Goal: Information Seeking & Learning: Learn about a topic

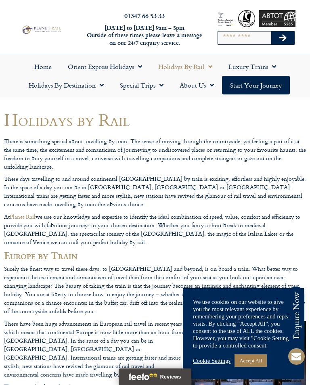
click at [257, 364] on link "Accept All" at bounding box center [251, 361] width 32 height 13
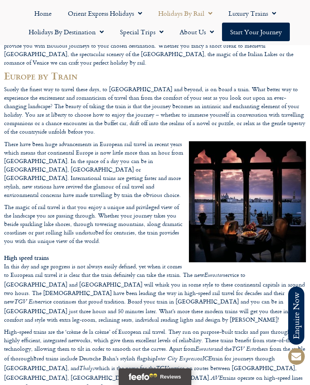
scroll to position [179, 0]
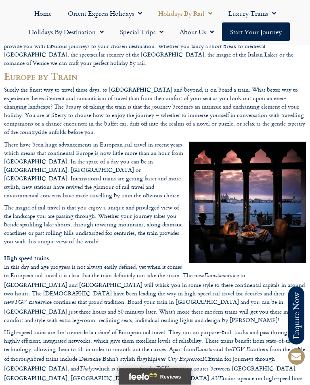
click at [101, 32] on span "Menu" at bounding box center [100, 32] width 8 height 15
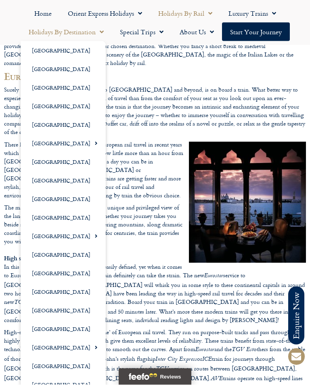
scroll to position [179, 0]
click at [53, 145] on link "[GEOGRAPHIC_DATA]" at bounding box center [63, 143] width 85 height 19
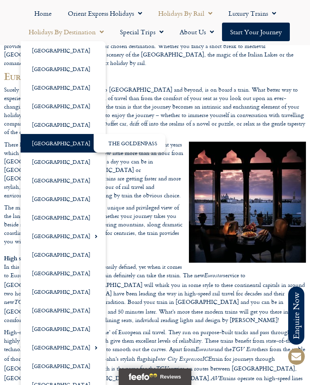
click at [73, 141] on link "[GEOGRAPHIC_DATA]" at bounding box center [63, 143] width 85 height 19
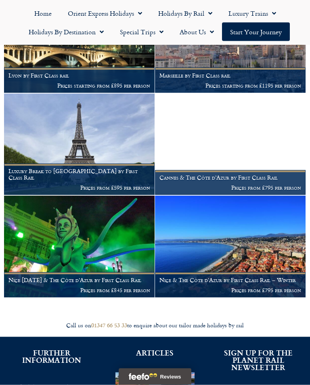
scroll to position [1214, 0]
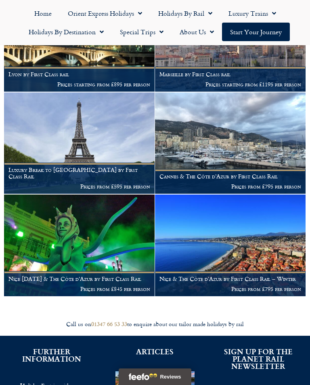
click at [97, 235] on img at bounding box center [79, 245] width 151 height 101
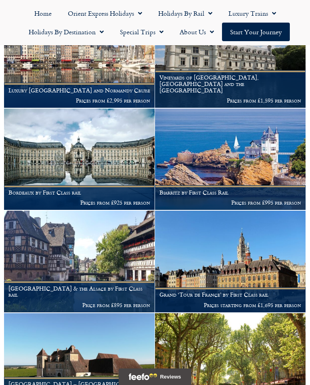
scroll to position [676, 0]
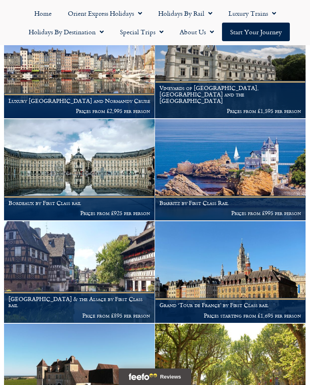
click at [241, 154] on img at bounding box center [230, 169] width 151 height 101
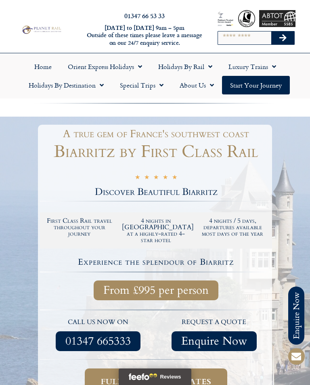
click at [207, 69] on span "Menu" at bounding box center [208, 66] width 8 height 15
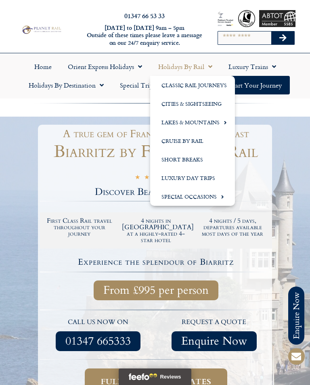
click at [182, 158] on link "Short Breaks" at bounding box center [192, 159] width 85 height 19
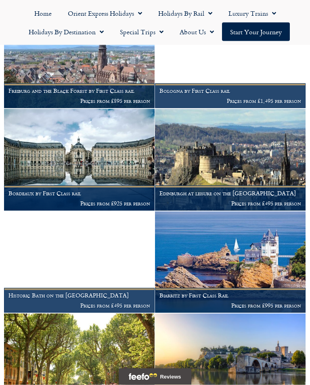
scroll to position [1028, 0]
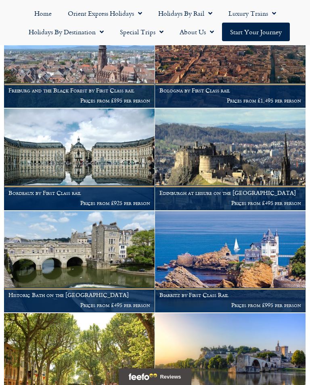
click at [254, 139] on img at bounding box center [230, 159] width 151 height 101
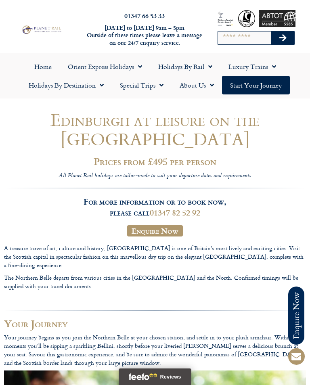
click at [94, 90] on link "Holidays by Destination" at bounding box center [66, 85] width 91 height 19
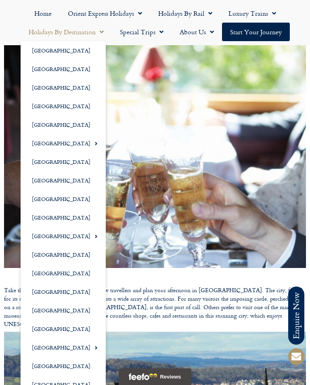
scroll to position [328, 0]
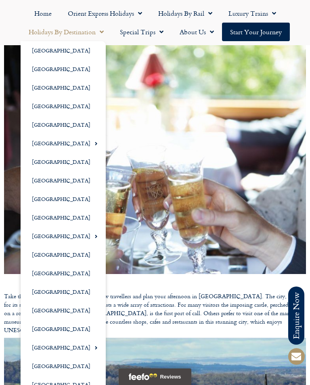
click at [44, 66] on link "[GEOGRAPHIC_DATA]" at bounding box center [63, 69] width 85 height 19
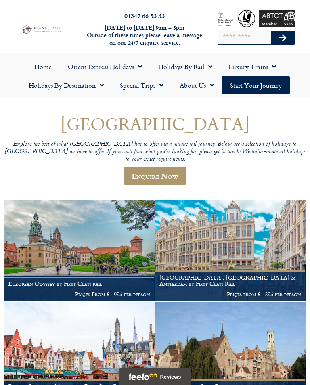
click at [226, 233] on img at bounding box center [230, 250] width 151 height 101
click at [77, 235] on img at bounding box center [79, 250] width 151 height 101
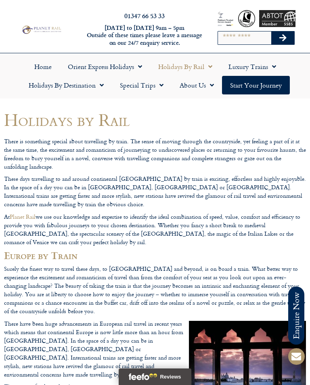
click at [202, 67] on link "Holidays by Rail" at bounding box center [185, 66] width 70 height 19
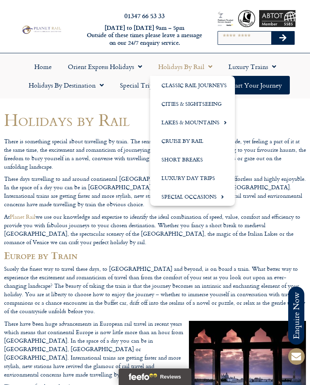
click at [208, 66] on span "Menu" at bounding box center [208, 66] width 8 height 15
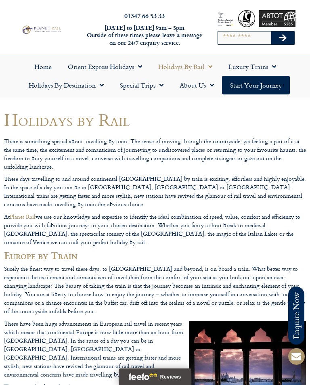
click at [94, 88] on link "Holidays by Destination" at bounding box center [66, 85] width 91 height 19
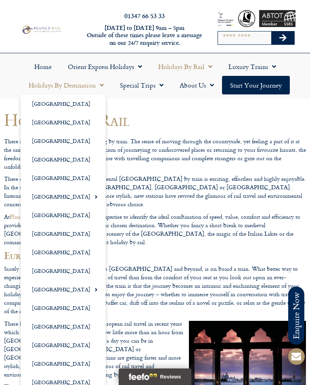
click at [42, 194] on link "[GEOGRAPHIC_DATA]" at bounding box center [63, 196] width 85 height 19
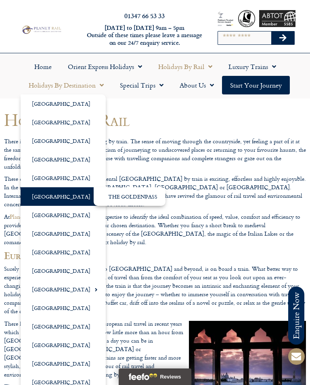
click at [71, 196] on link "[GEOGRAPHIC_DATA]" at bounding box center [63, 196] width 85 height 19
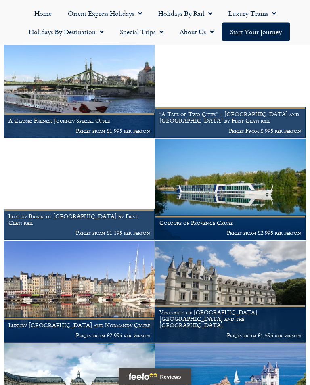
scroll to position [453, 0]
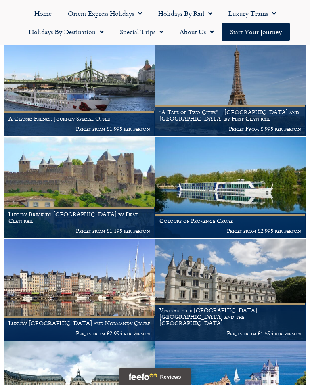
click at [63, 161] on img at bounding box center [79, 187] width 151 height 101
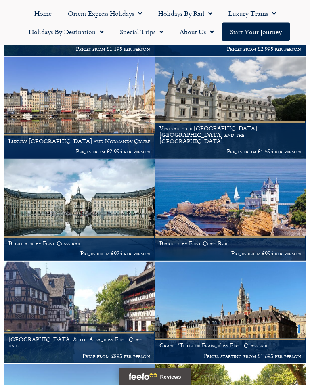
scroll to position [636, 0]
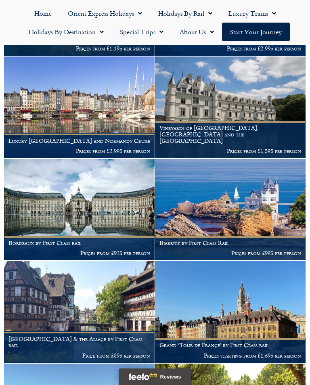
click at [238, 106] on img at bounding box center [230, 107] width 151 height 101
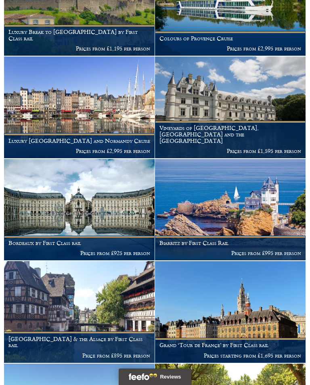
scroll to position [648, 0]
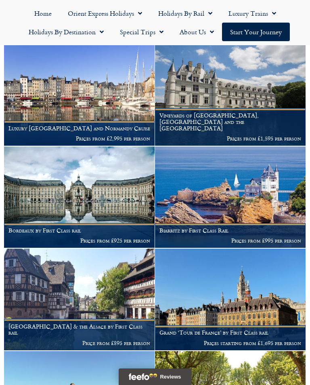
click at [81, 280] on img at bounding box center [79, 299] width 151 height 101
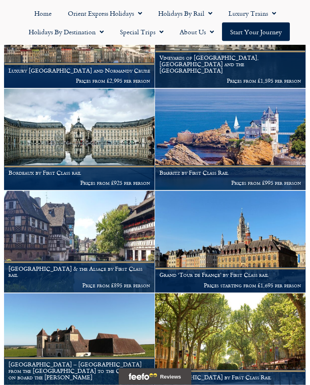
scroll to position [707, 0]
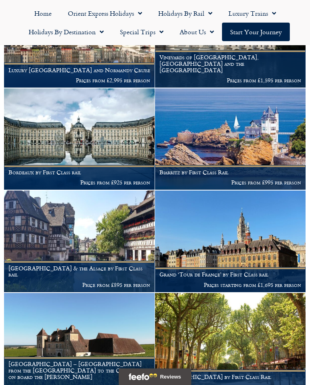
click at [224, 238] on img at bounding box center [230, 241] width 151 height 101
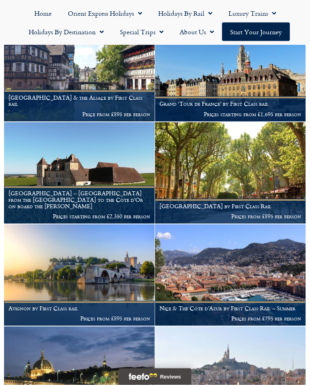
scroll to position [878, 0]
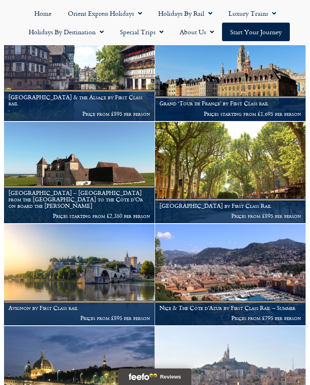
click at [79, 259] on img at bounding box center [79, 274] width 151 height 101
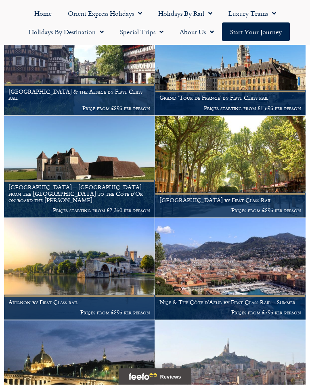
scroll to position [885, 0]
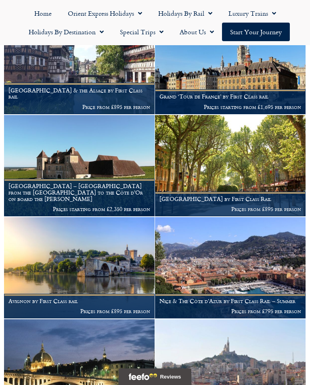
click at [235, 156] on img at bounding box center [230, 165] width 151 height 101
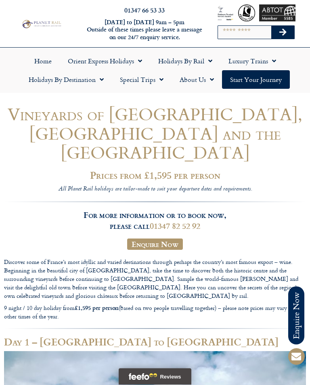
scroll to position [2, 0]
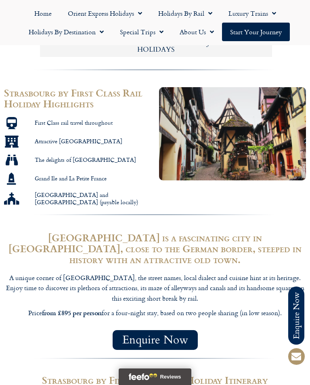
scroll to position [419, 0]
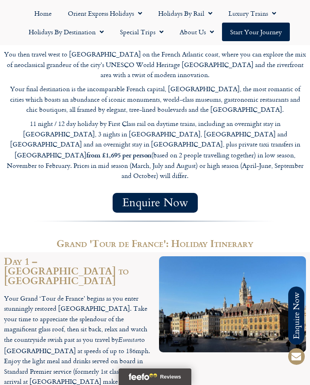
scroll to position [863, 0]
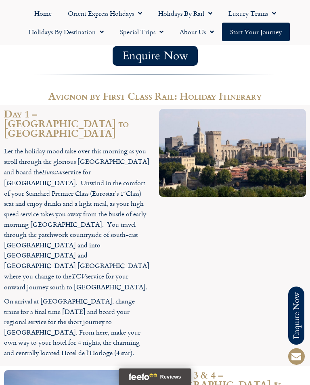
scroll to position [713, 0]
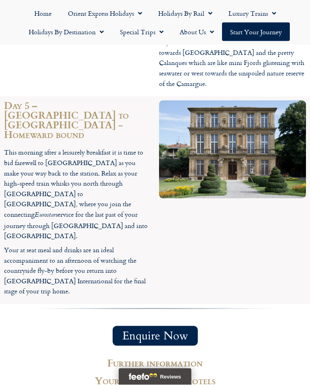
scroll to position [1440, 0]
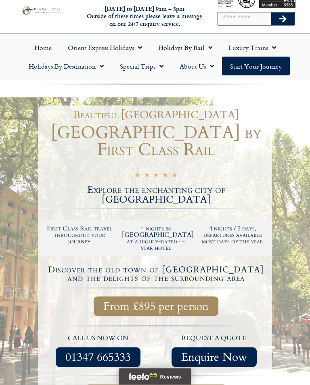
scroll to position [0, 0]
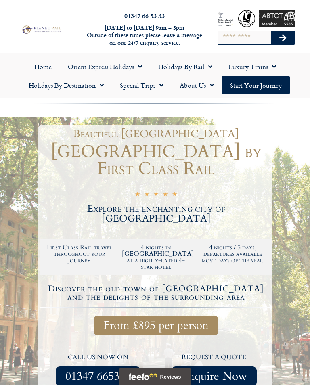
click at [154, 82] on link "Special Trips" at bounding box center [142, 85] width 60 height 19
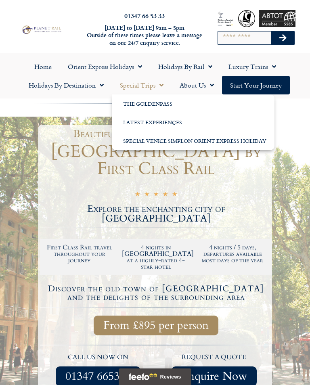
click at [153, 116] on link "Latest Experiences" at bounding box center [193, 122] width 163 height 19
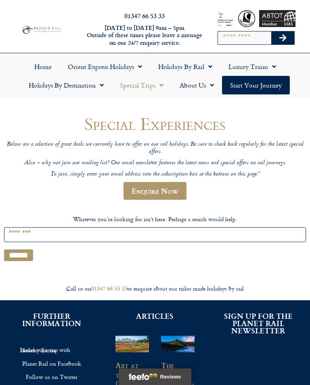
click at [207, 65] on span "Menu" at bounding box center [208, 66] width 8 height 15
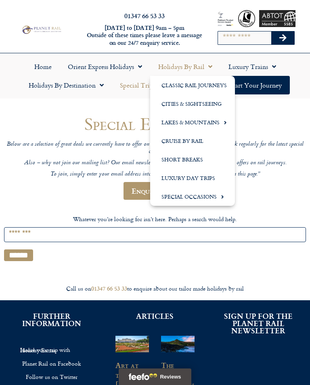
click at [208, 122] on link "Lakes & Mountains" at bounding box center [192, 122] width 85 height 19
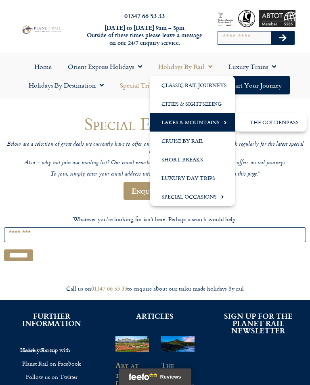
click at [221, 122] on span "Menu" at bounding box center [223, 122] width 7 height 13
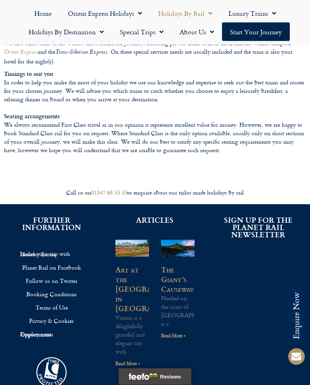
scroll to position [993, 0]
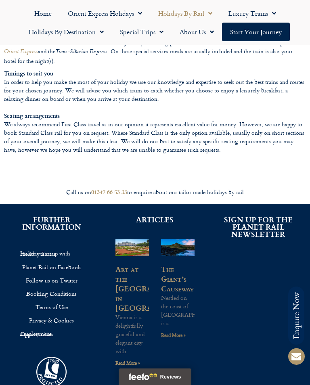
click at [179, 332] on link "Read More »" at bounding box center [173, 336] width 25 height 8
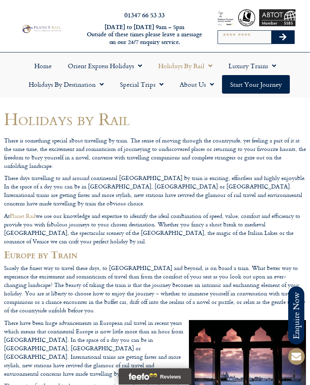
scroll to position [0, 0]
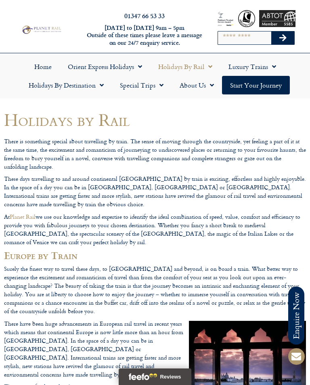
click at [204, 64] on span "Menu" at bounding box center [208, 66] width 8 height 15
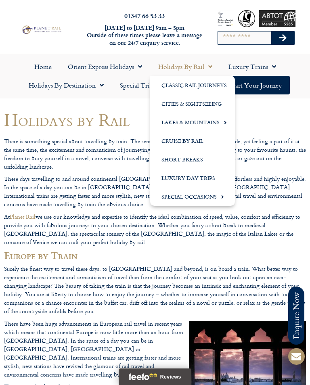
click at [198, 101] on link "Cities & Sightseeing" at bounding box center [192, 104] width 85 height 19
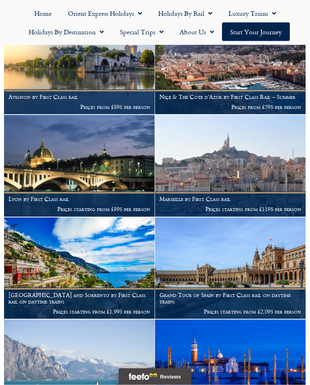
scroll to position [3319, 0]
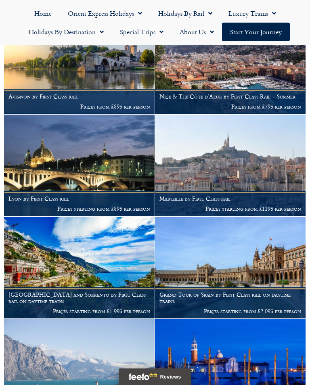
click at [231, 231] on img at bounding box center [230, 267] width 151 height 101
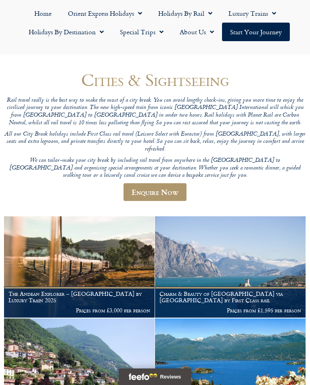
scroll to position [0, 0]
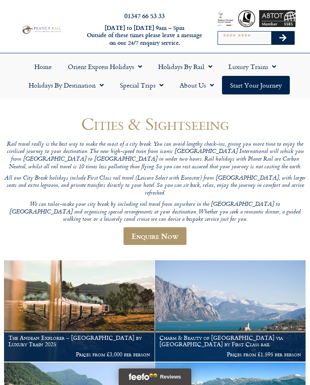
click at [97, 86] on span "Menu" at bounding box center [100, 85] width 8 height 15
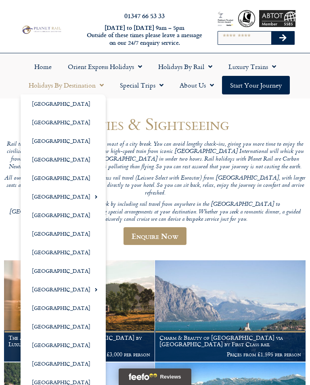
click at [38, 264] on link "[GEOGRAPHIC_DATA]" at bounding box center [63, 271] width 85 height 19
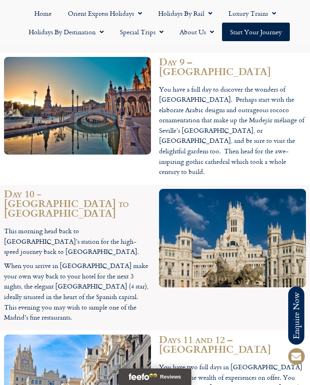
scroll to position [2668, 0]
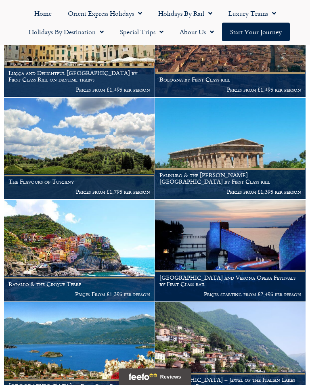
scroll to position [1080, 0]
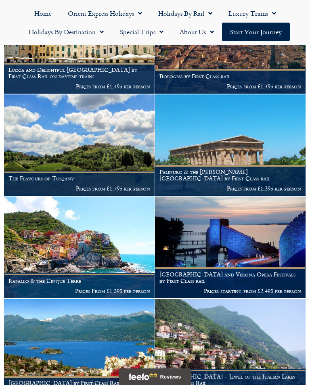
click at [93, 225] on img at bounding box center [79, 247] width 151 height 101
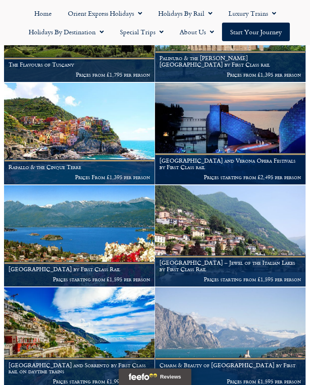
scroll to position [1192, 0]
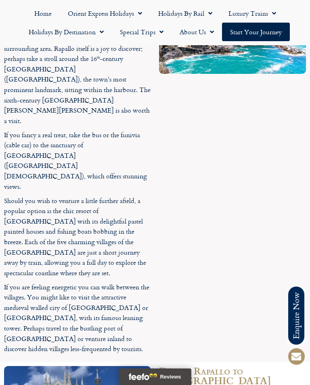
scroll to position [1439, 0]
